Goal: Find specific page/section: Find specific page/section

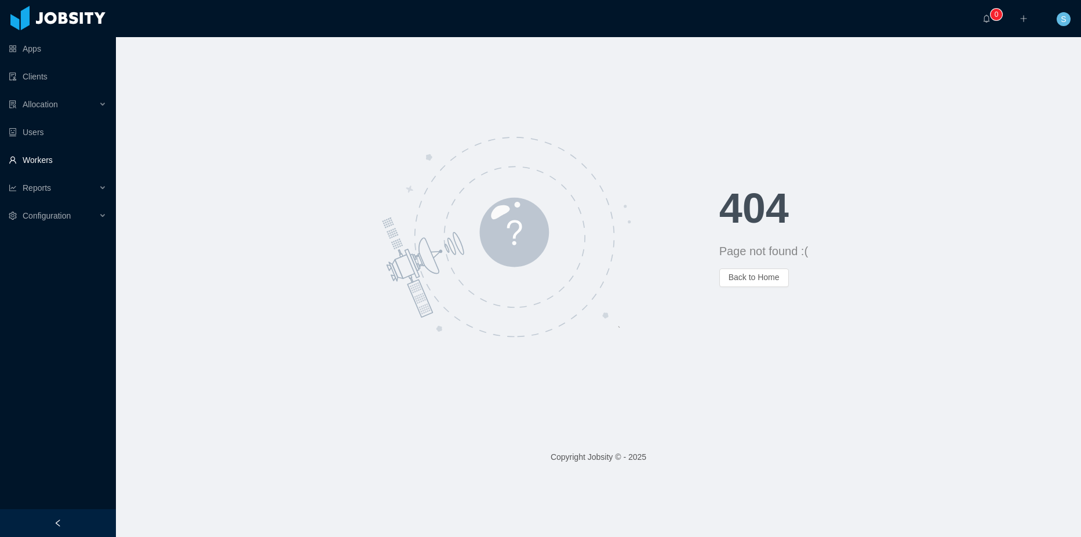
click at [29, 152] on link "Workers" at bounding box center [58, 159] width 98 height 23
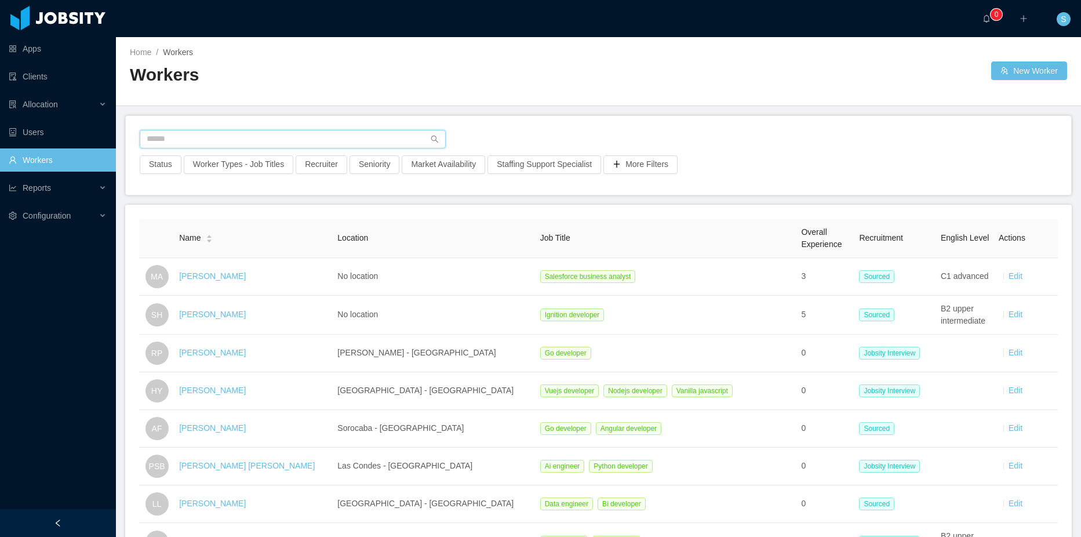
click at [185, 134] on input "text" at bounding box center [293, 139] width 306 height 19
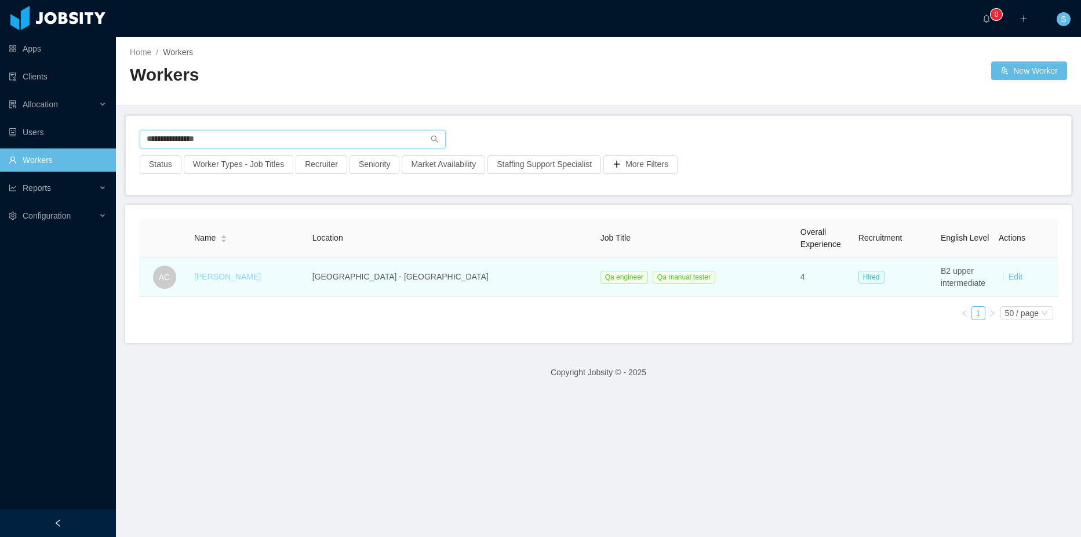
type input "**********"
click at [237, 276] on link "[PERSON_NAME]" at bounding box center [227, 276] width 67 height 9
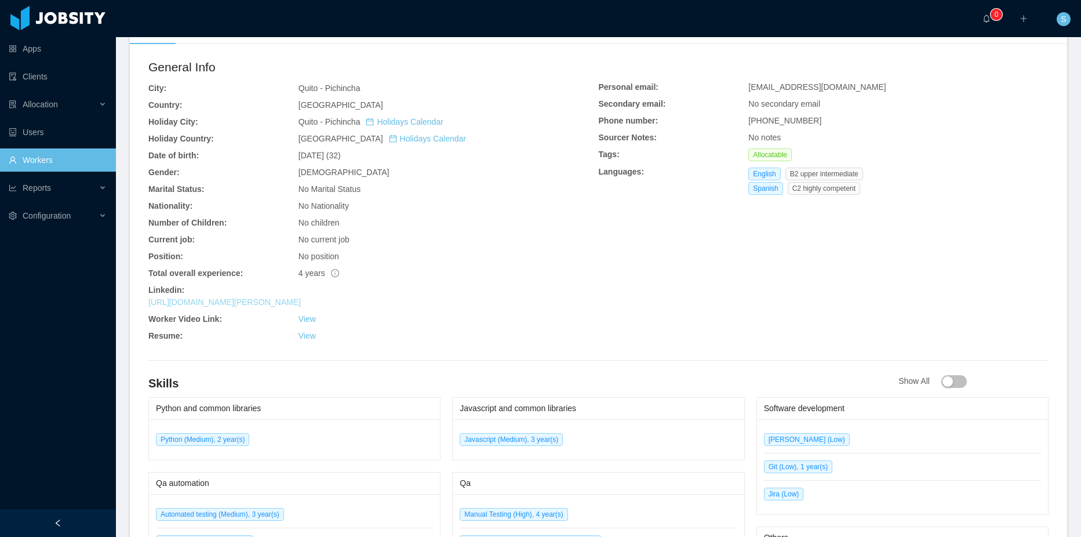
scroll to position [353, 0]
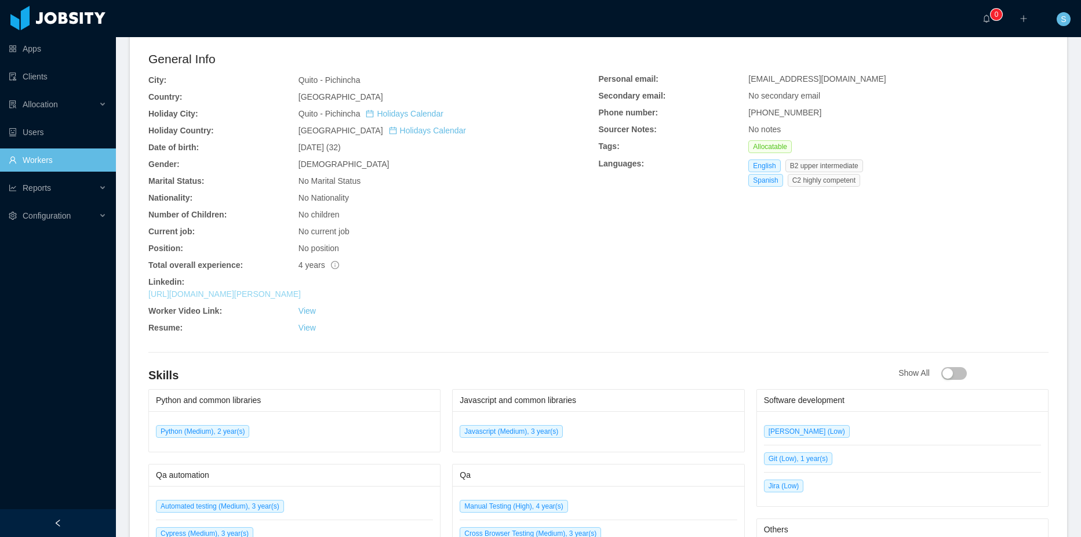
click at [274, 289] on link "[URL][DOMAIN_NAME][PERSON_NAME]" at bounding box center [224, 293] width 152 height 9
